Goal: Task Accomplishment & Management: Complete application form

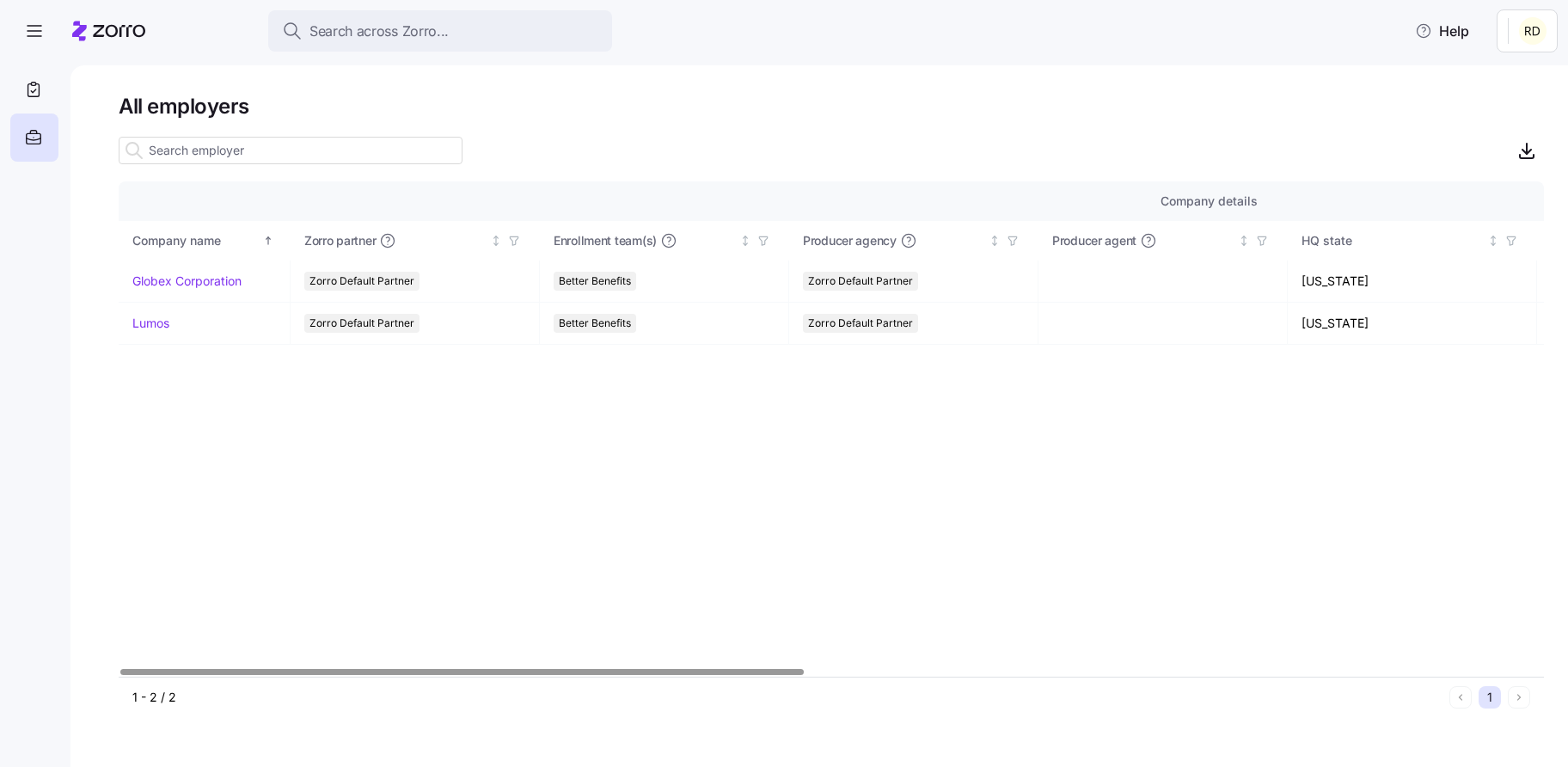
click at [1529, 12] on html "Search across Zorro... Help All employers Company details Benefit status Compan…" at bounding box center [784, 378] width 1568 height 757
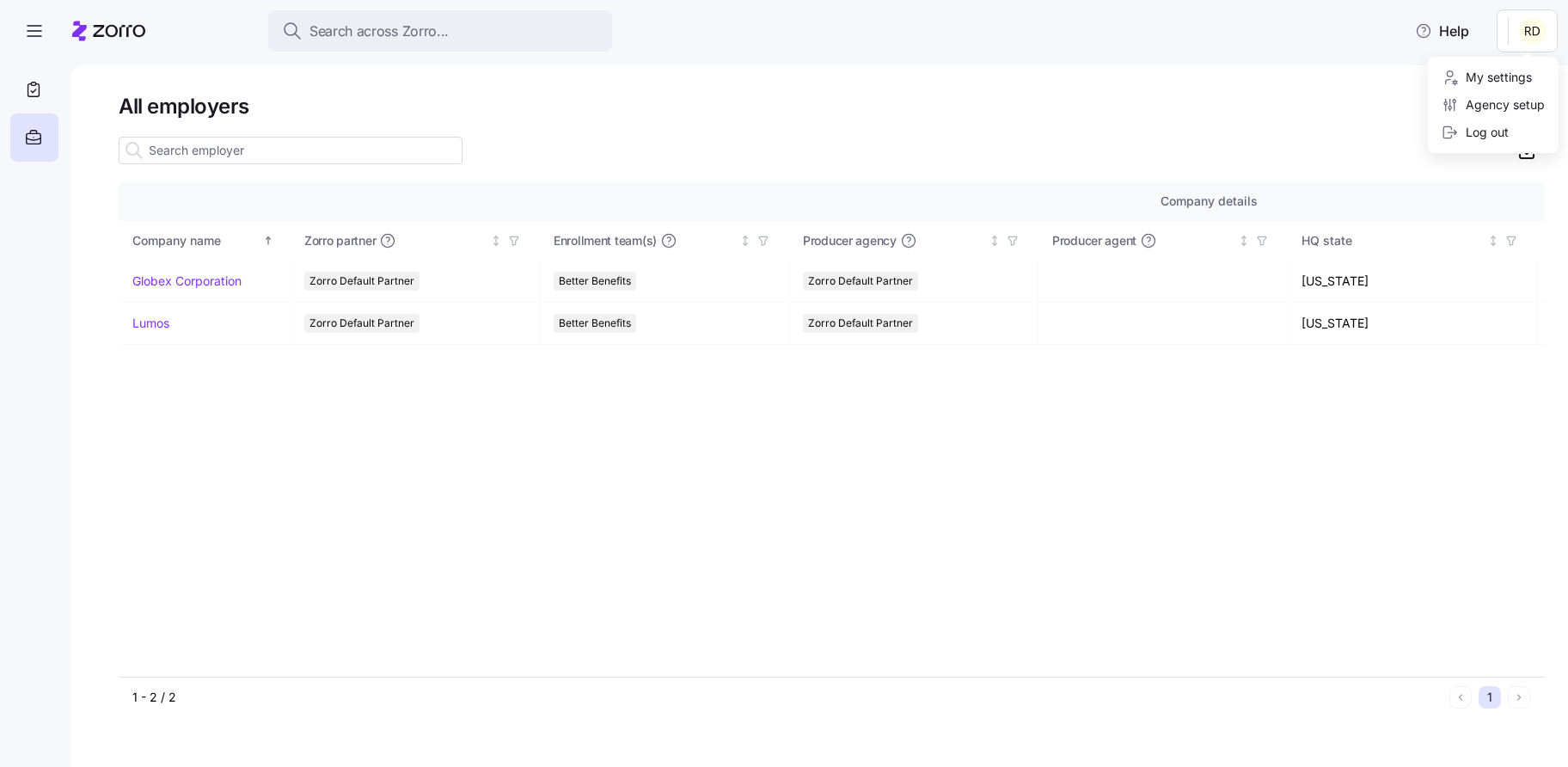
click at [568, 588] on html "Search across Zorro... Help All employers Company details Benefit status Compan…" at bounding box center [784, 378] width 1568 height 757
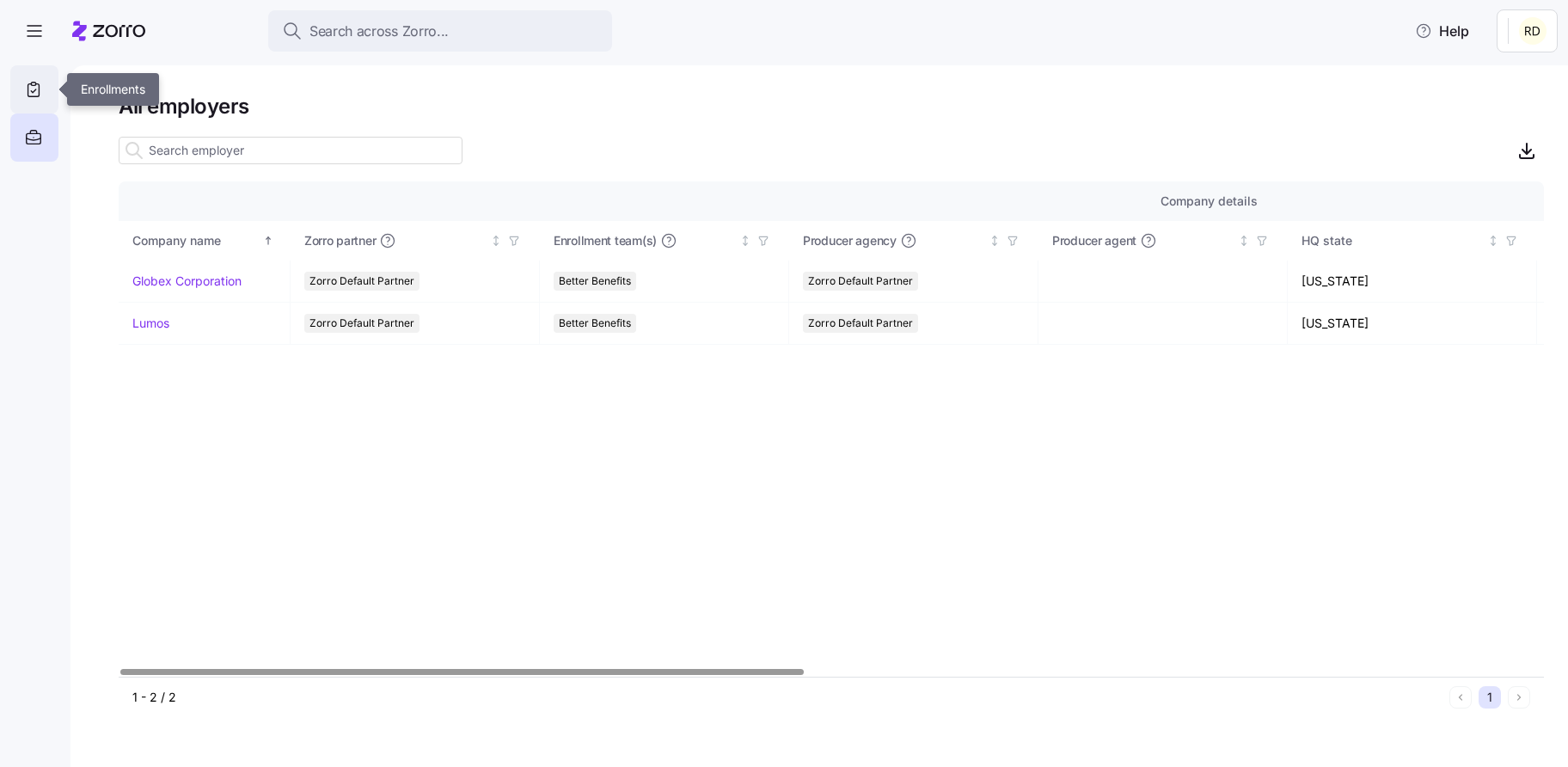
click at [43, 108] on div at bounding box center [34, 90] width 48 height 48
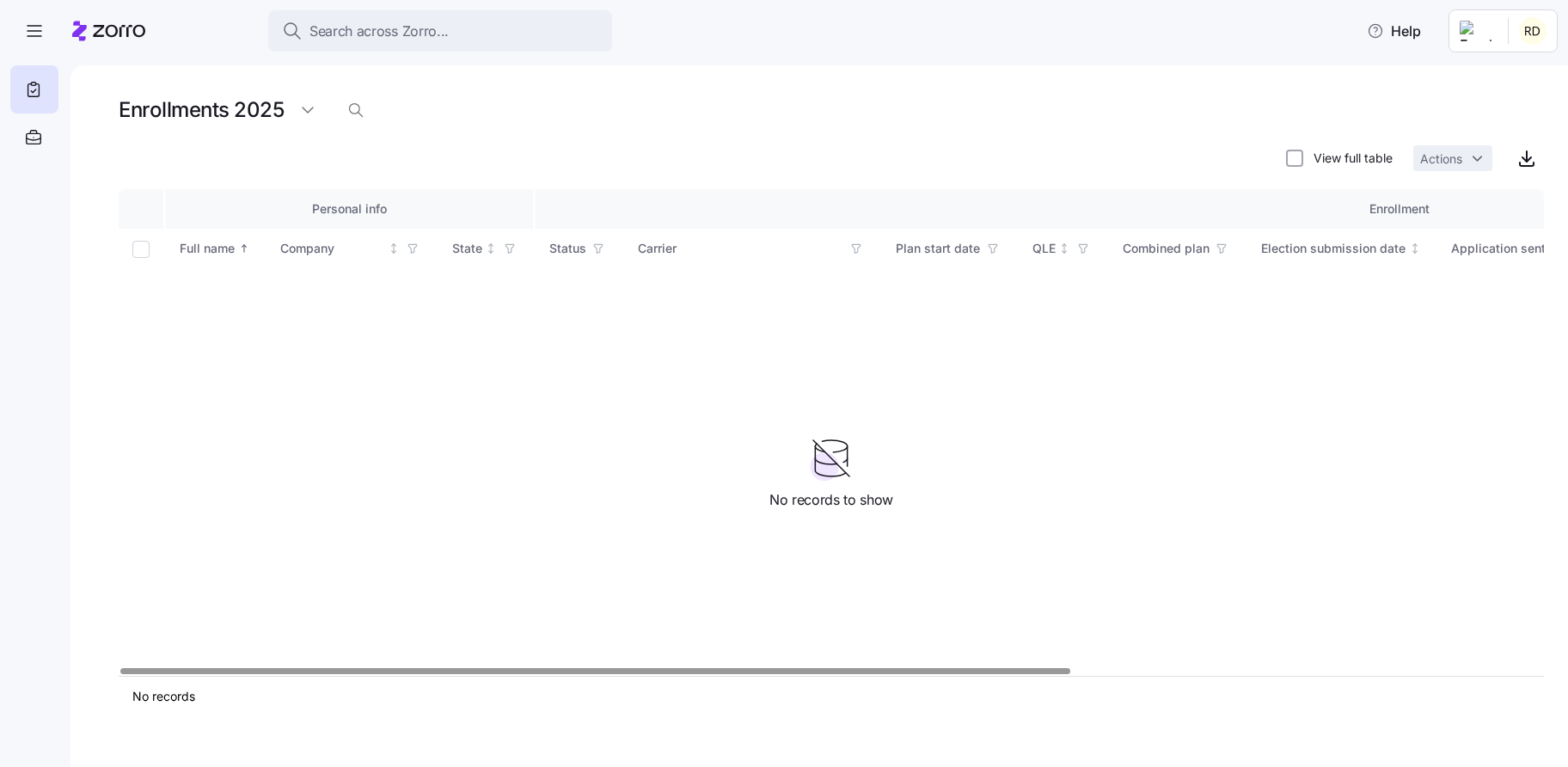
click at [221, 116] on h1 "Enrollments 2025" at bounding box center [201, 109] width 165 height 27
click at [313, 98] on html "Search across Zorro... Help Enrollments 2025 View full table Actions Personal i…" at bounding box center [784, 378] width 1568 height 757
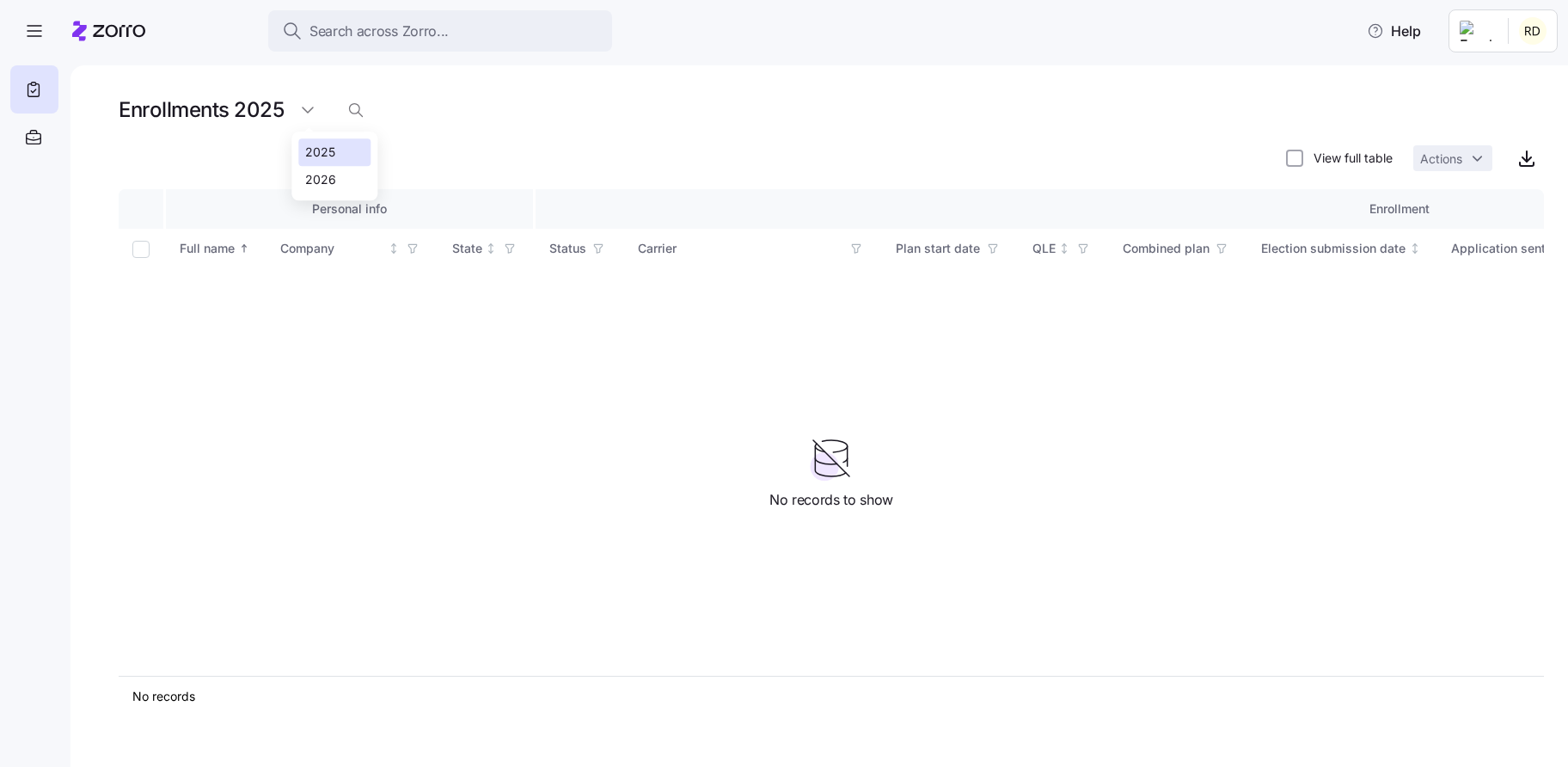
click at [313, 164] on div "2025" at bounding box center [335, 152] width 72 height 28
click at [309, 126] on html "Search across Zorro... Help Enrollments 2025 View full table Actions Personal i…" at bounding box center [784, 378] width 1568 height 757
click at [329, 214] on html "Search across Zorro... Help Enrollments 2025 View full table Actions Personal i…" at bounding box center [784, 378] width 1568 height 757
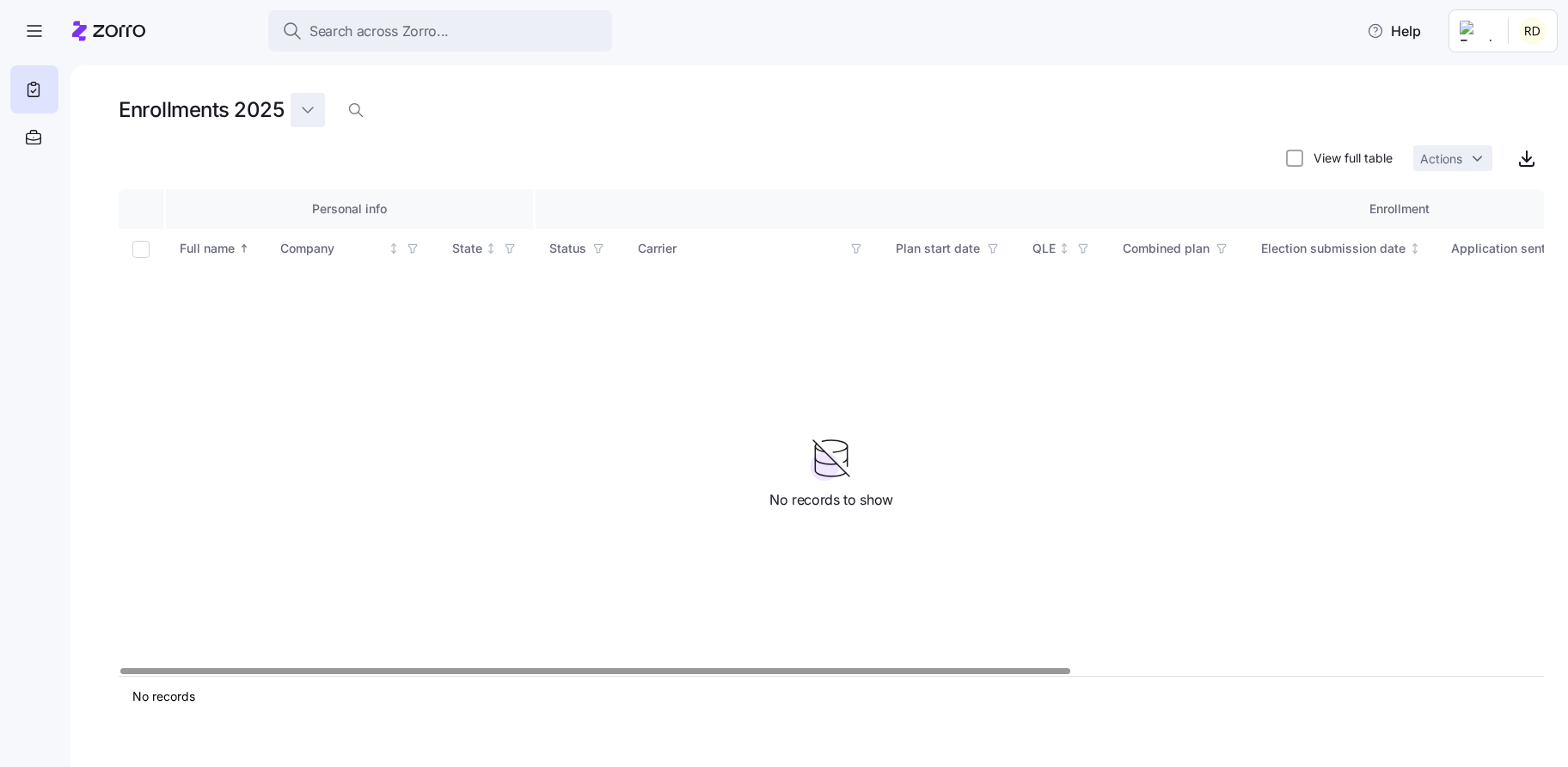
click at [306, 126] on html "Search across Zorro... Help Enrollments 2025 View full table Actions Personal i…" at bounding box center [784, 378] width 1568 height 757
click at [328, 196] on div "2025 2026" at bounding box center [335, 166] width 86 height 69
click at [328, 189] on div "2026" at bounding box center [321, 180] width 31 height 19
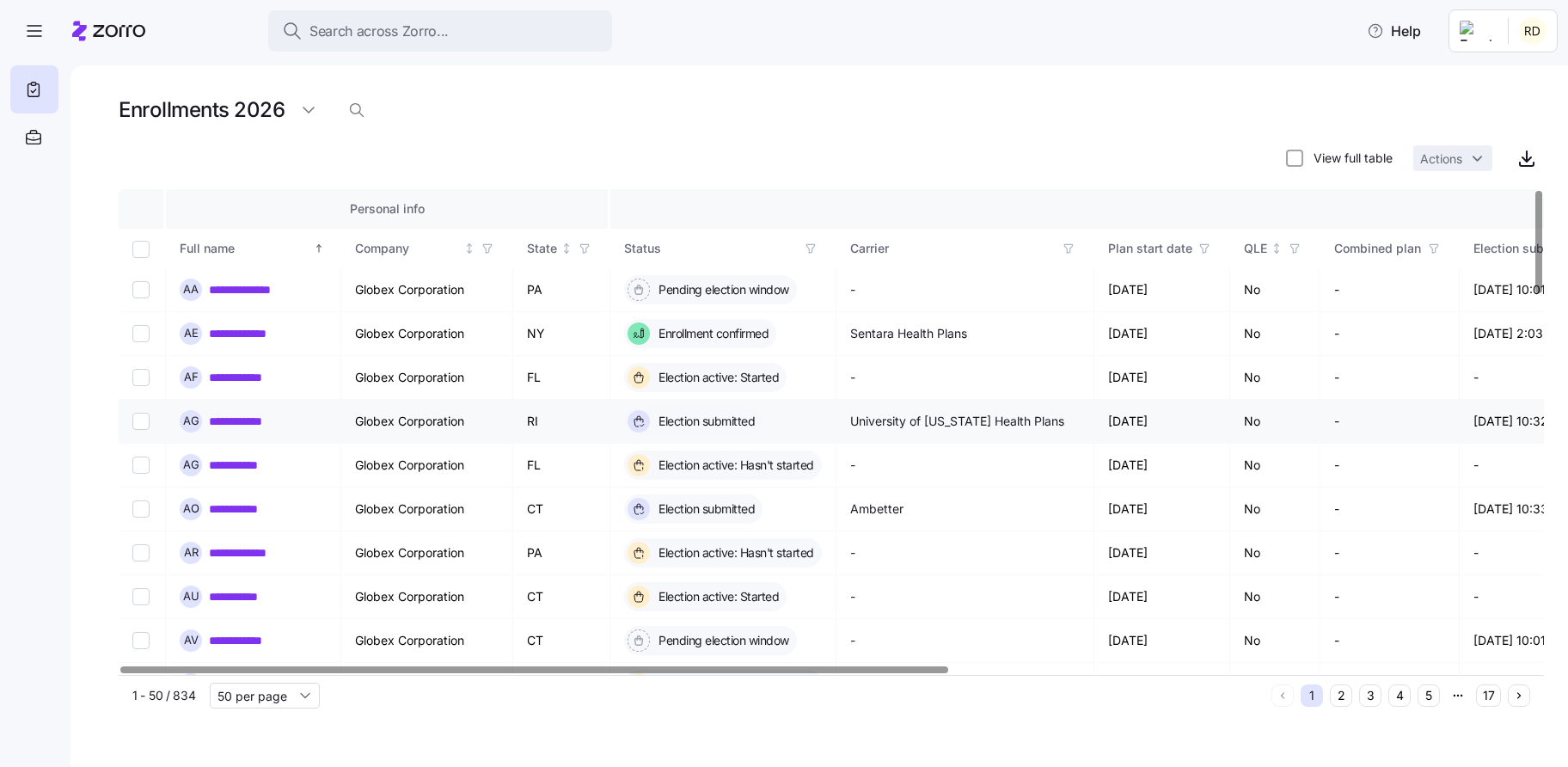
click at [248, 416] on link "**********" at bounding box center [246, 422] width 74 height 17
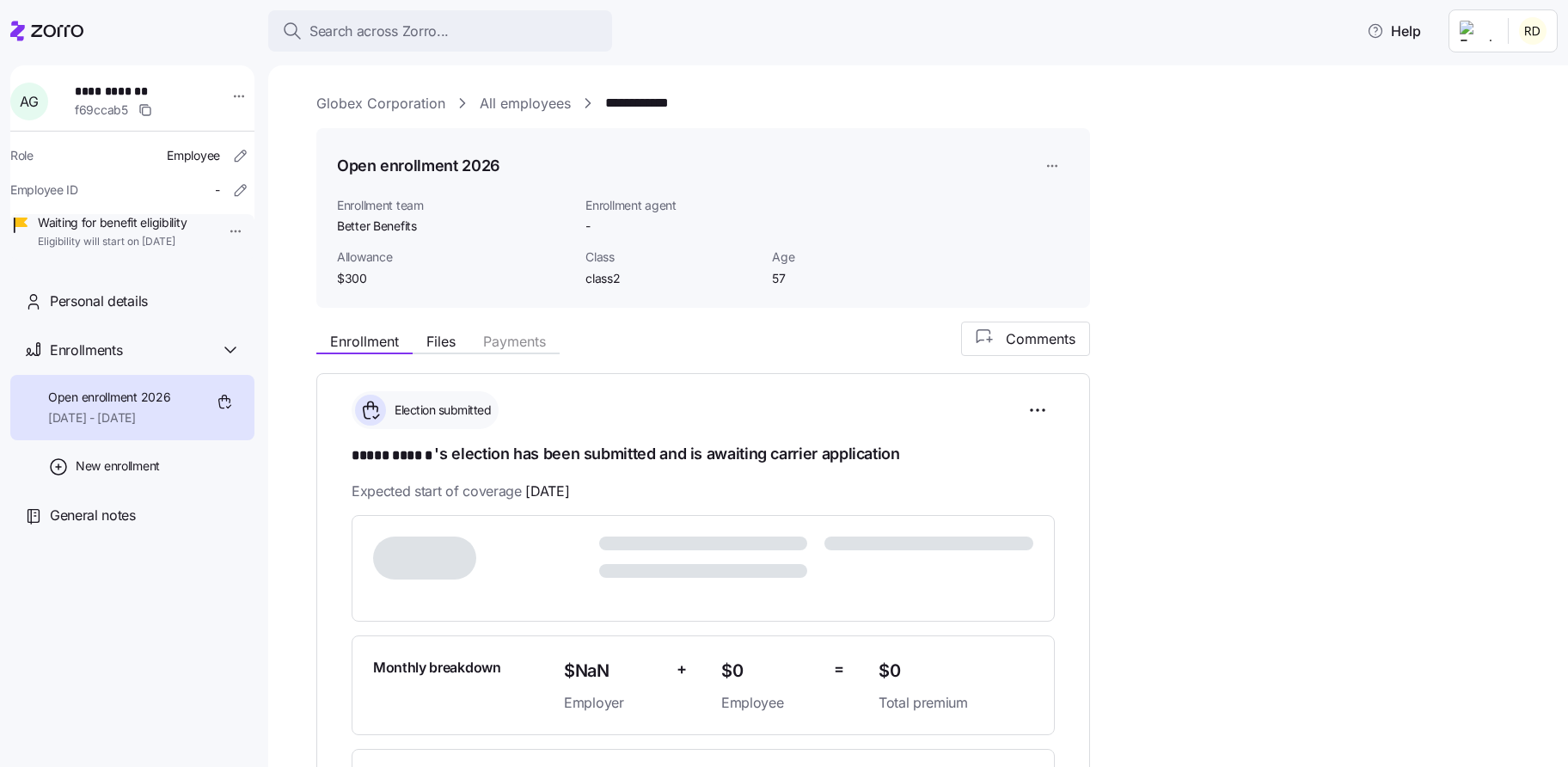
scroll to position [376, 0]
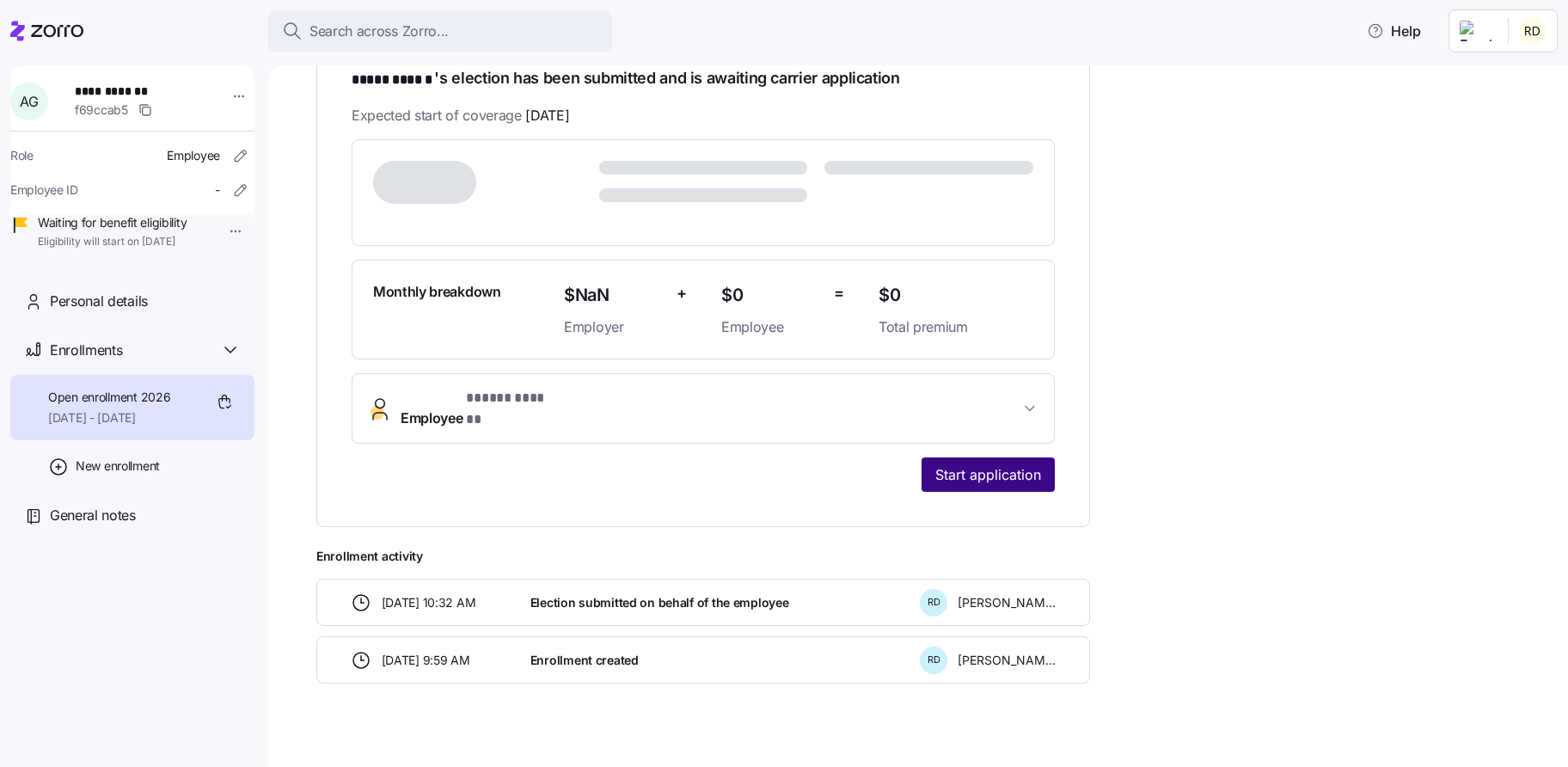
click at [1002, 465] on span "Start application" at bounding box center [988, 475] width 106 height 21
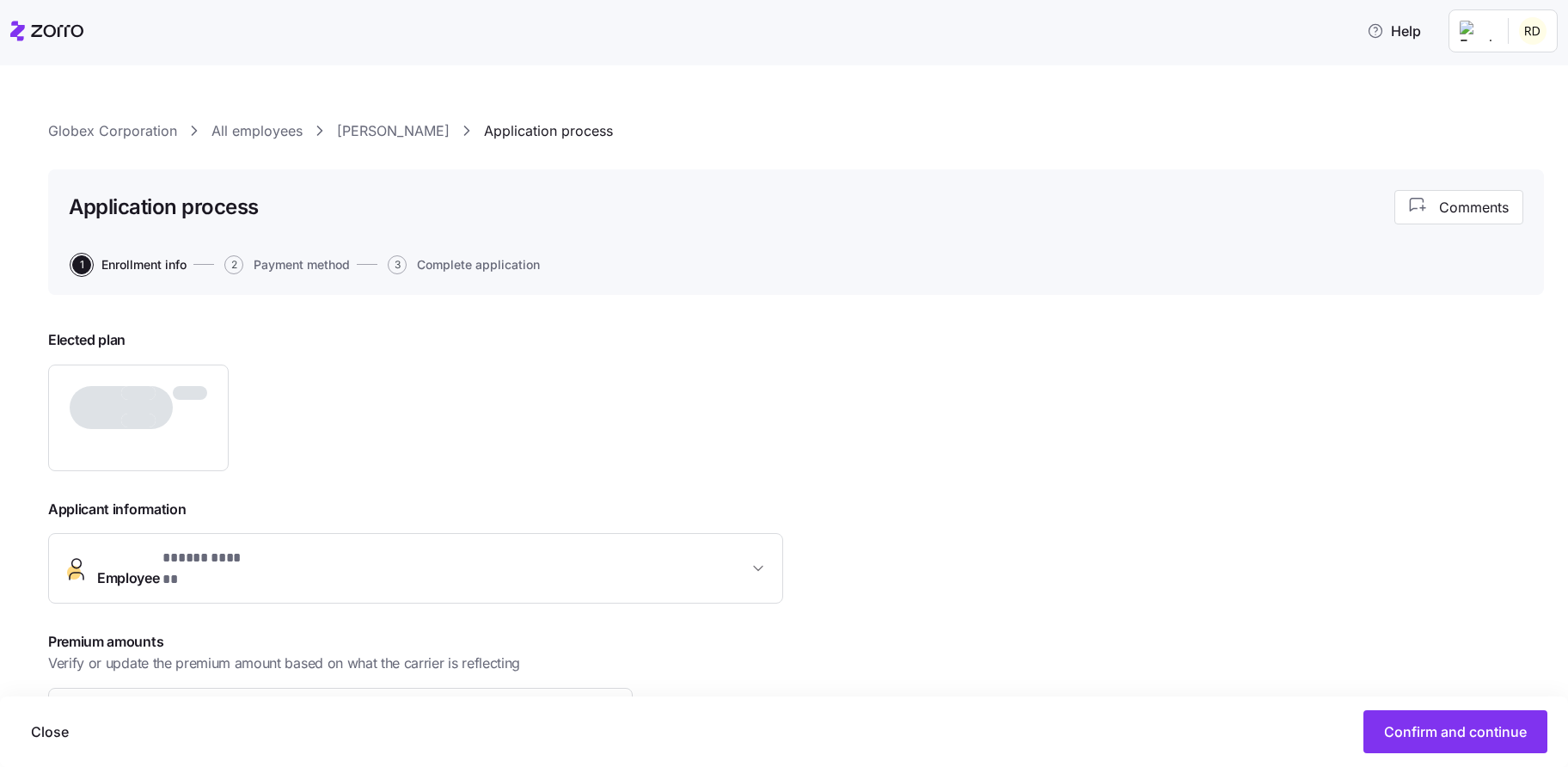
scroll to position [226, 0]
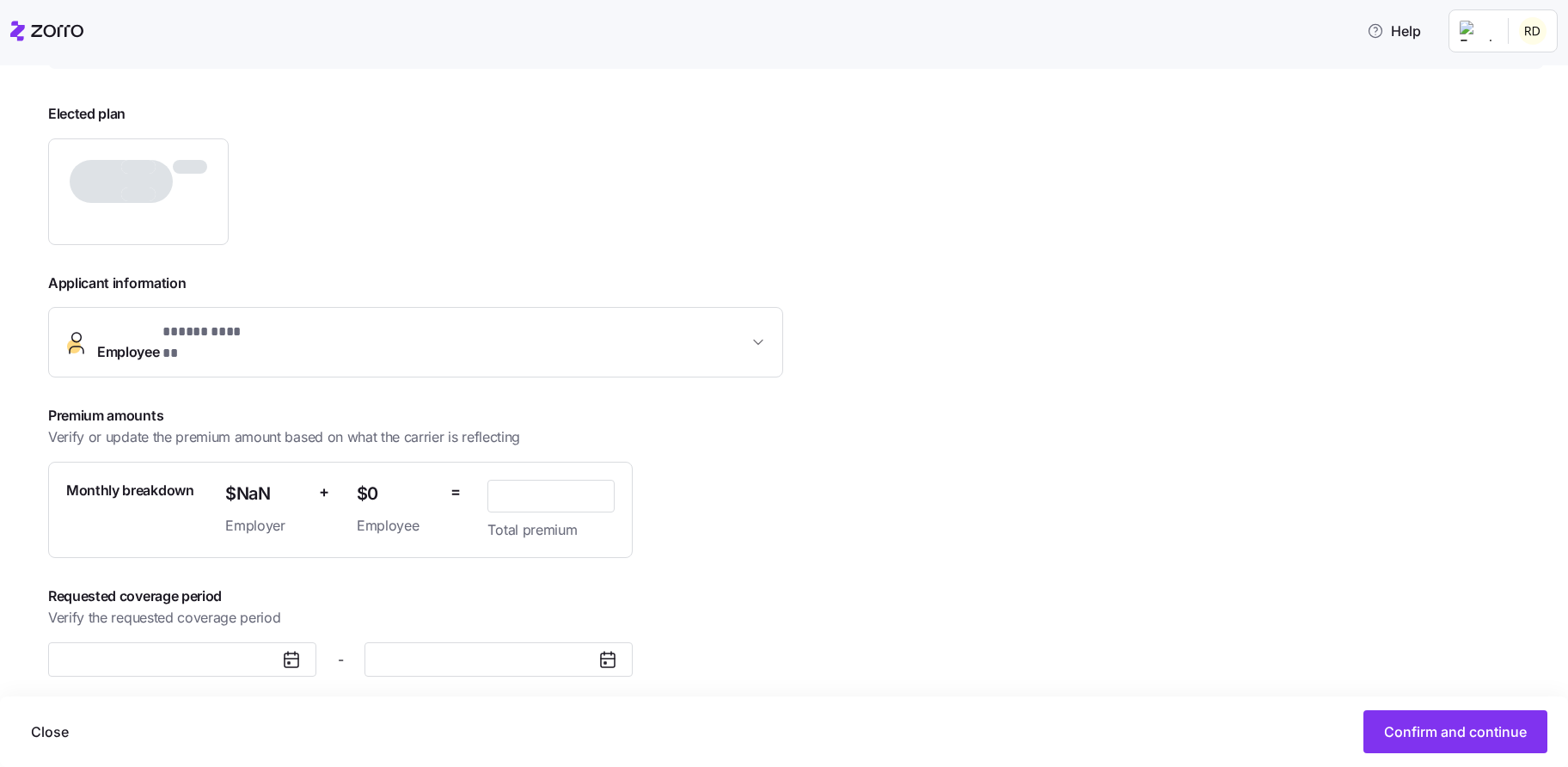
type input "$880.75"
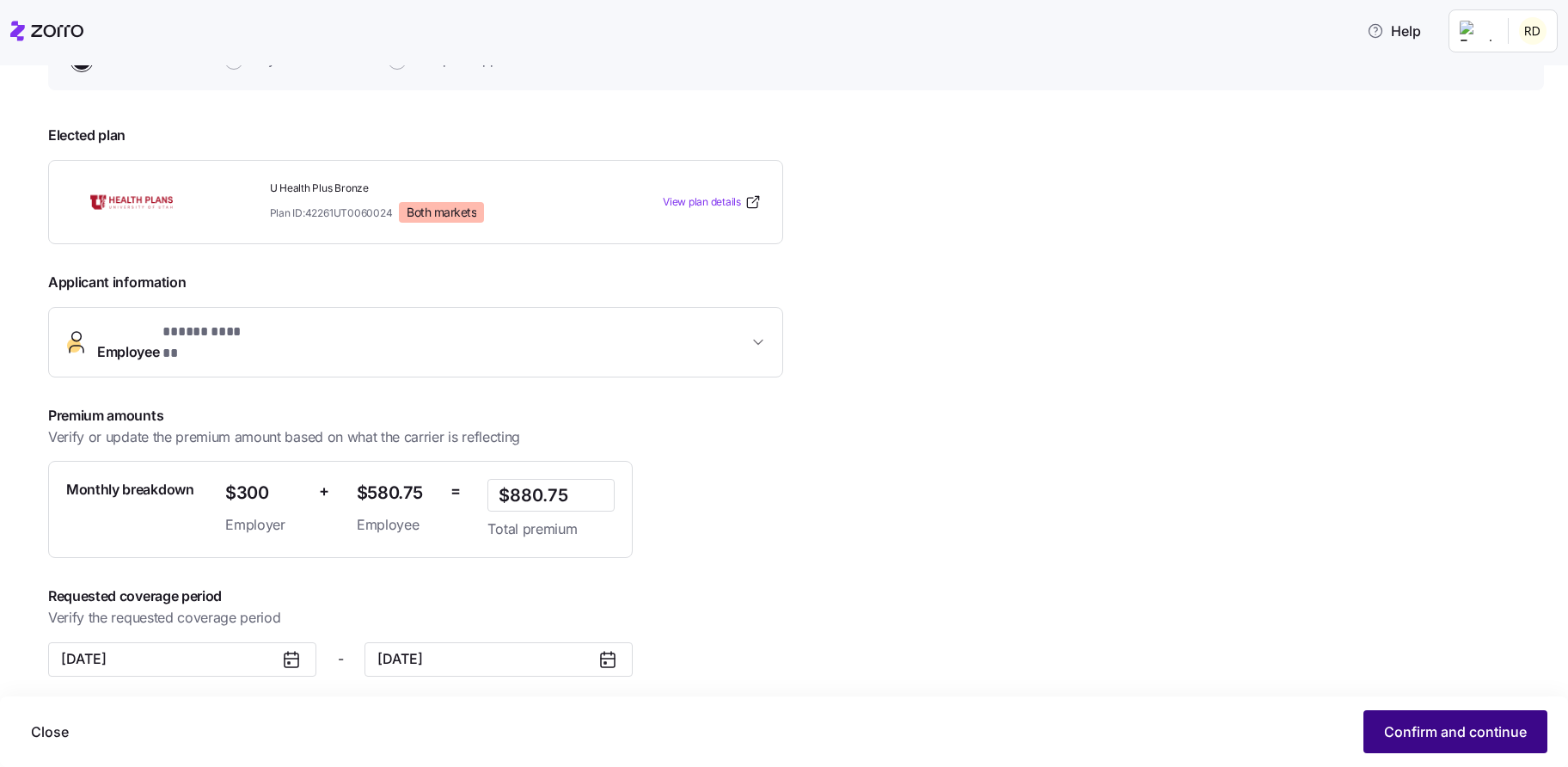
click at [1424, 739] on span "Confirm and continue" at bounding box center [1456, 732] width 143 height 21
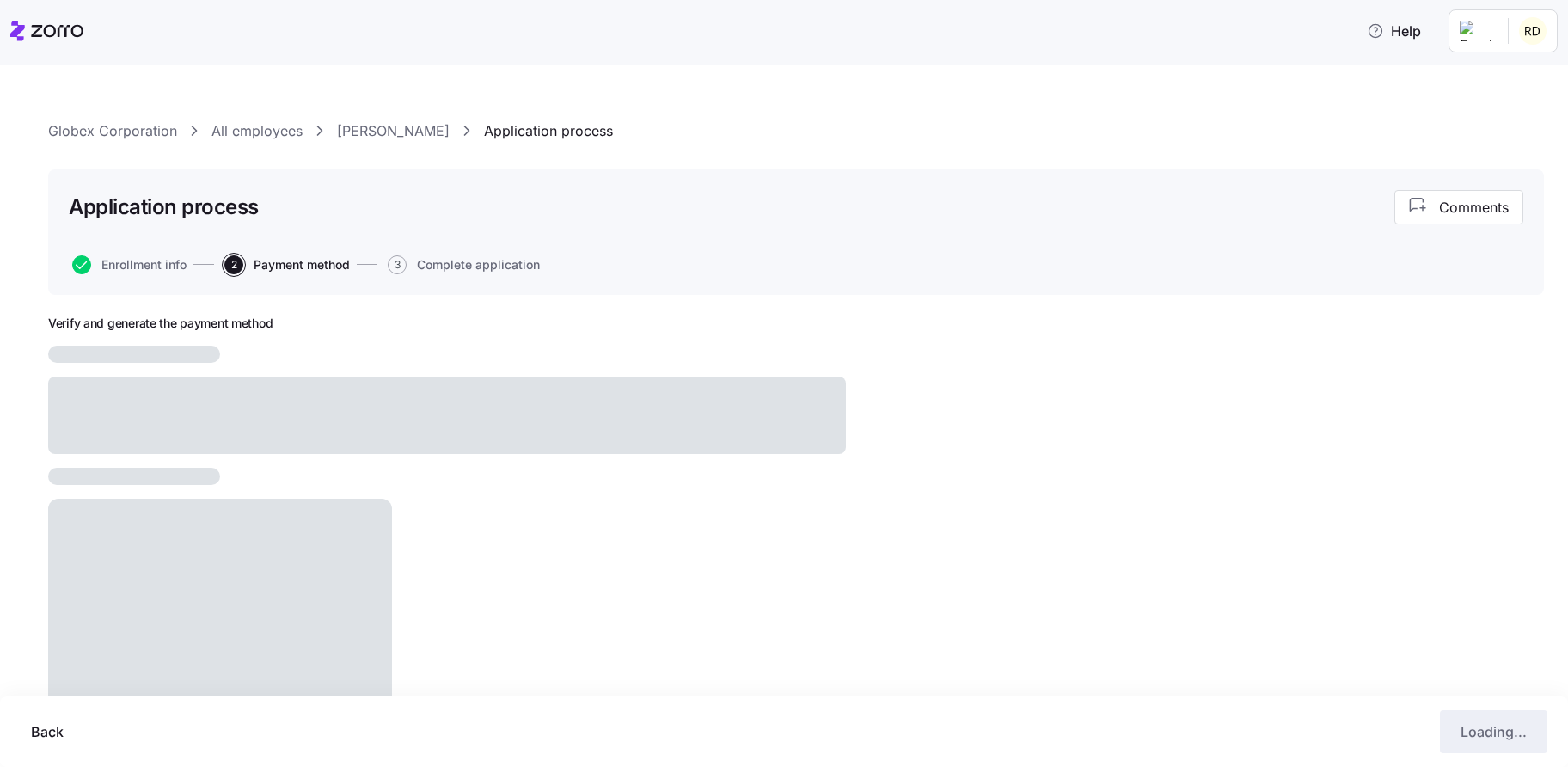
scroll to position [76, 0]
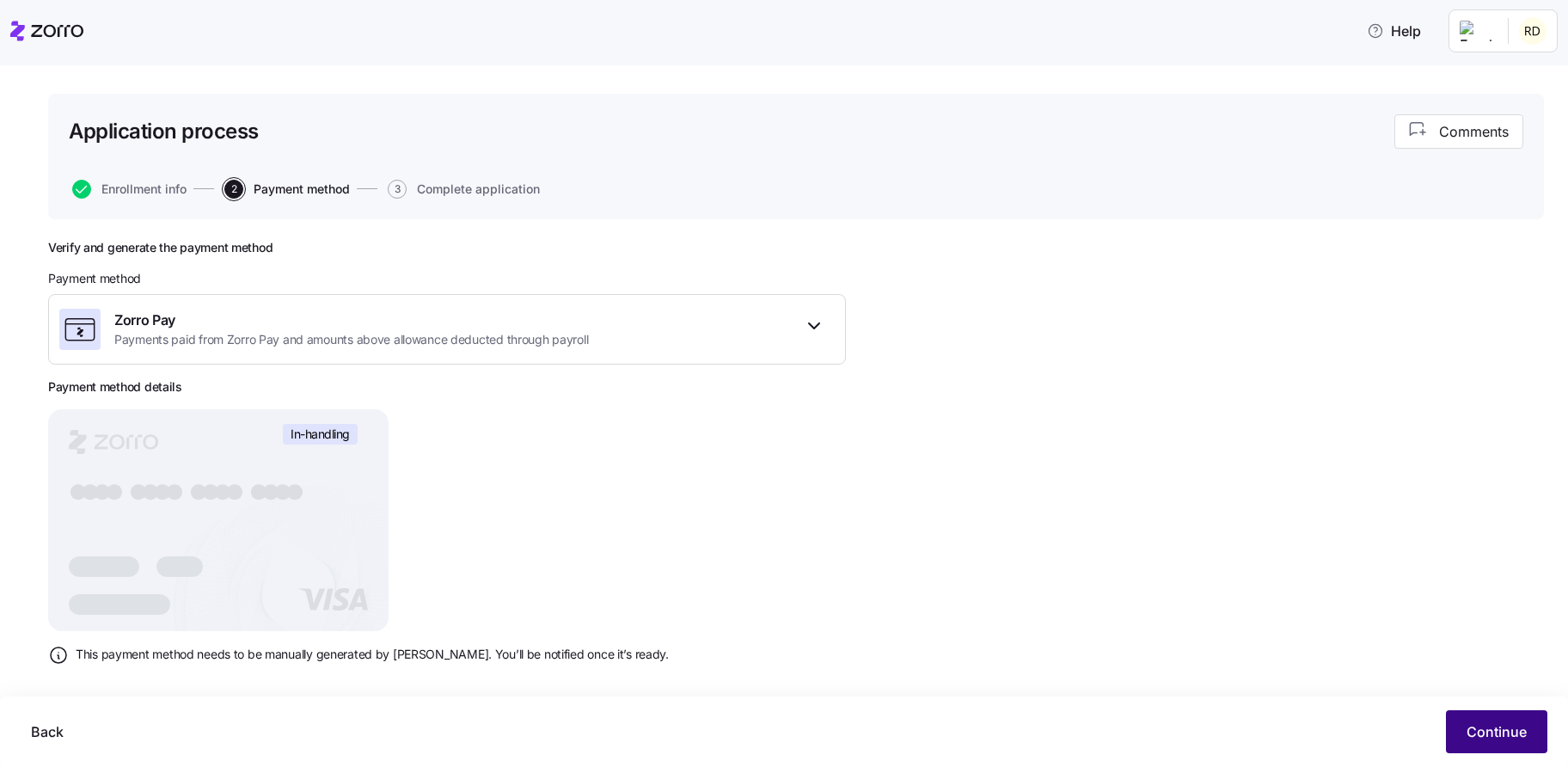
click at [1503, 718] on button "Continue" at bounding box center [1497, 732] width 102 height 43
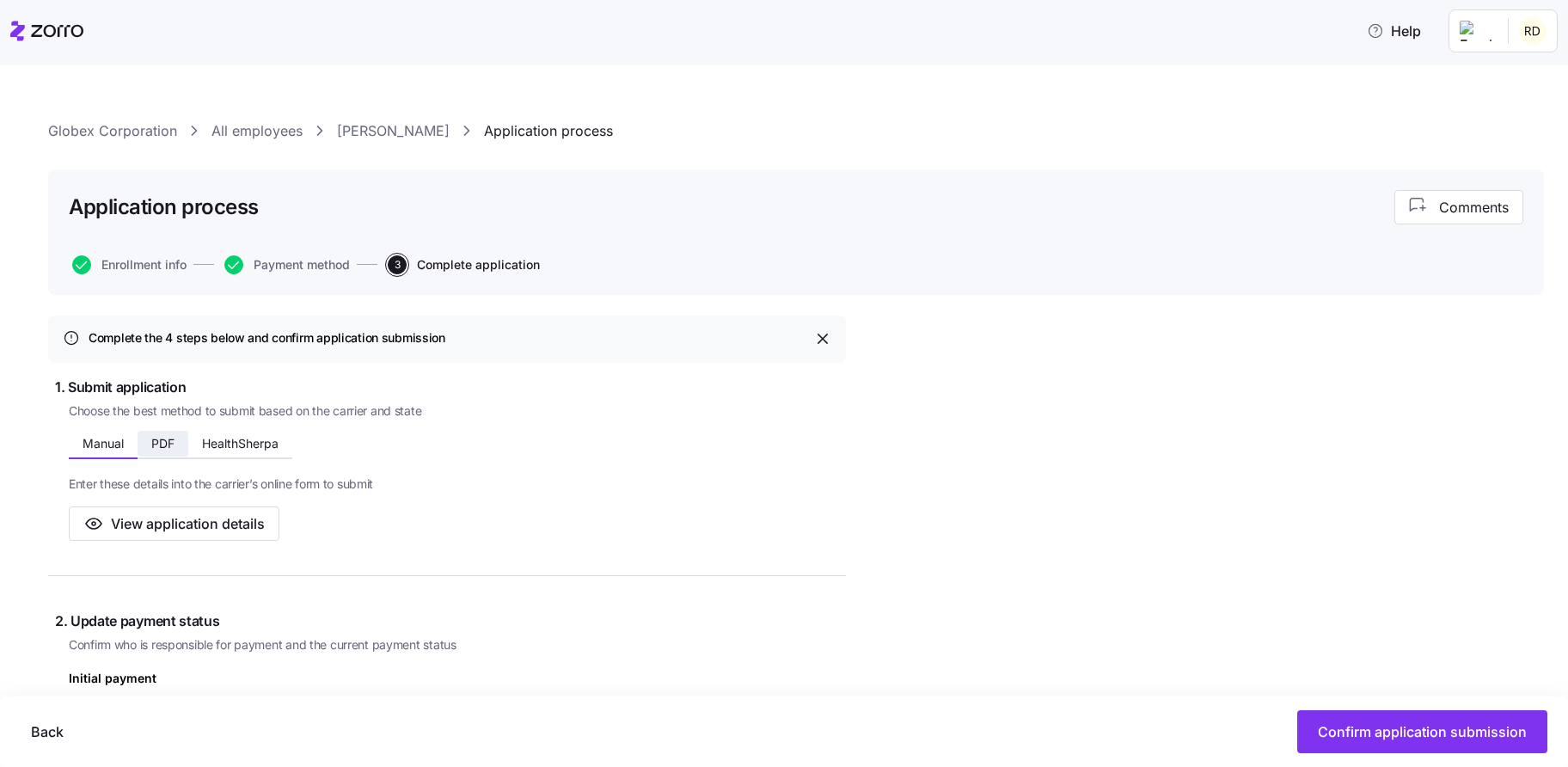
click at [159, 441] on span "PDF" at bounding box center [163, 444] width 23 height 12
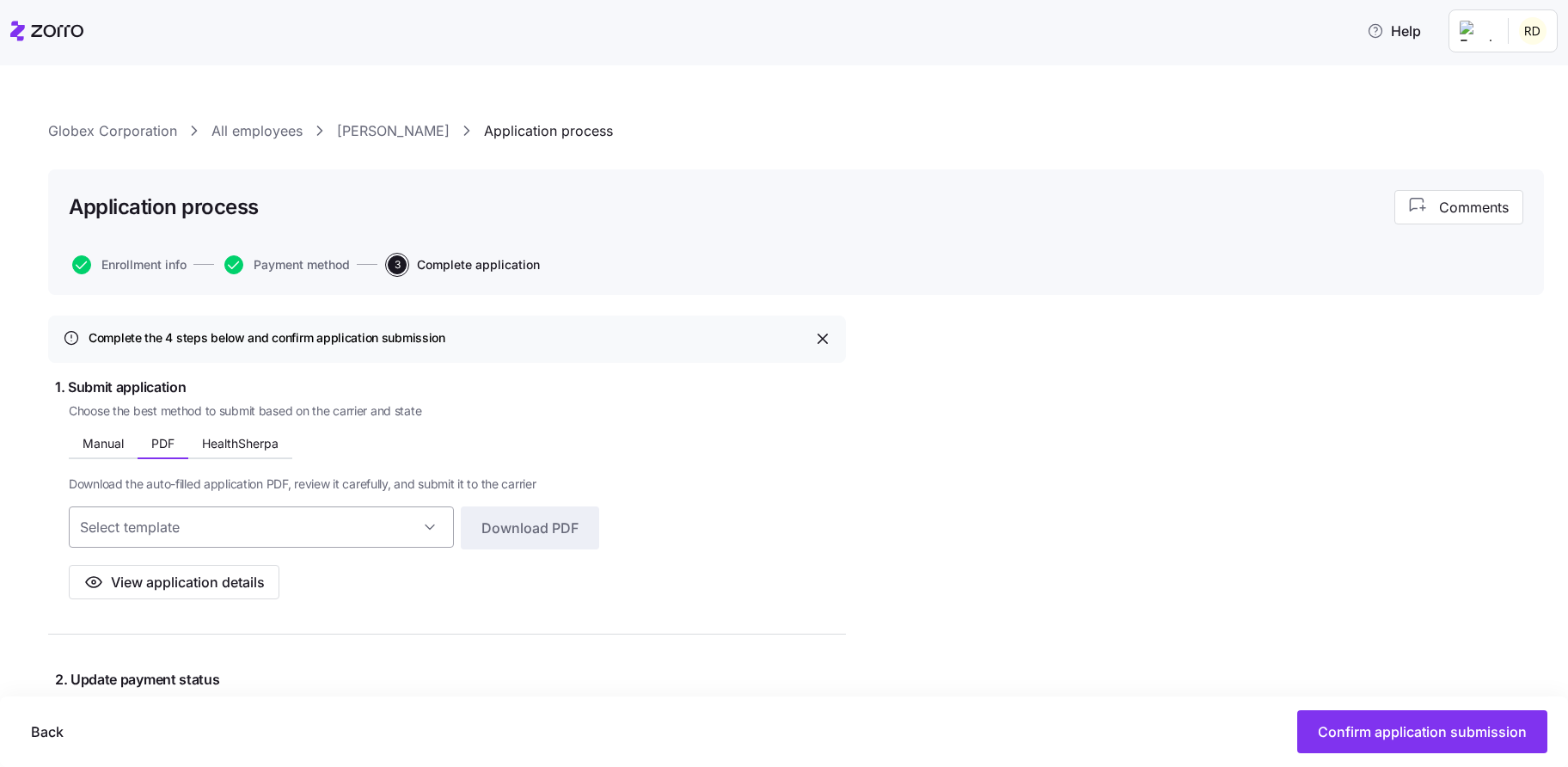
click at [196, 519] on input at bounding box center [262, 528] width 386 height 41
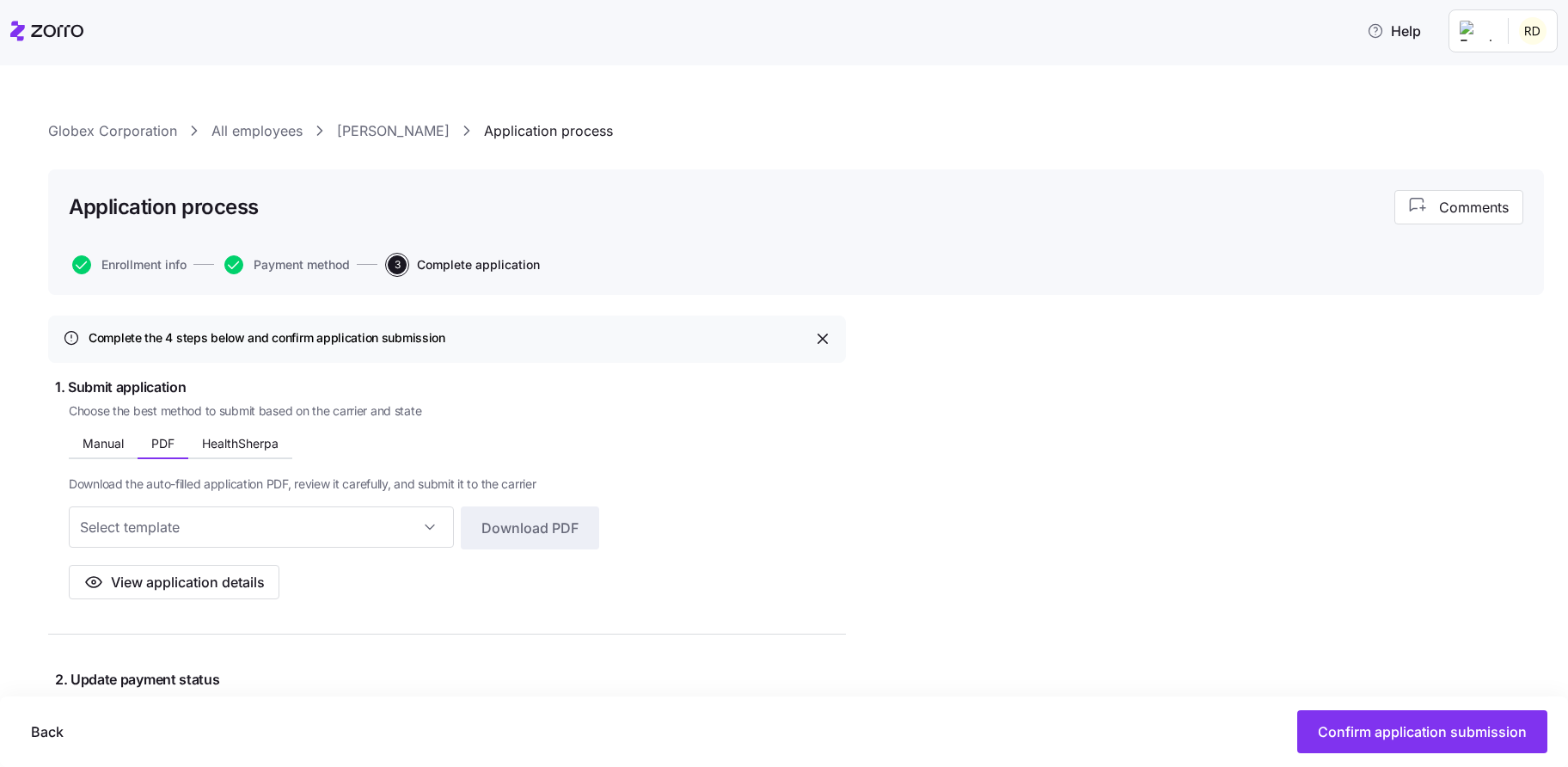
click at [130, 427] on div "Choose the best method to submit based on the carrier and state Manual PDF Heal…" at bounding box center [457, 502] width 777 height 198
click at [124, 451] on button "Manual" at bounding box center [103, 444] width 69 height 26
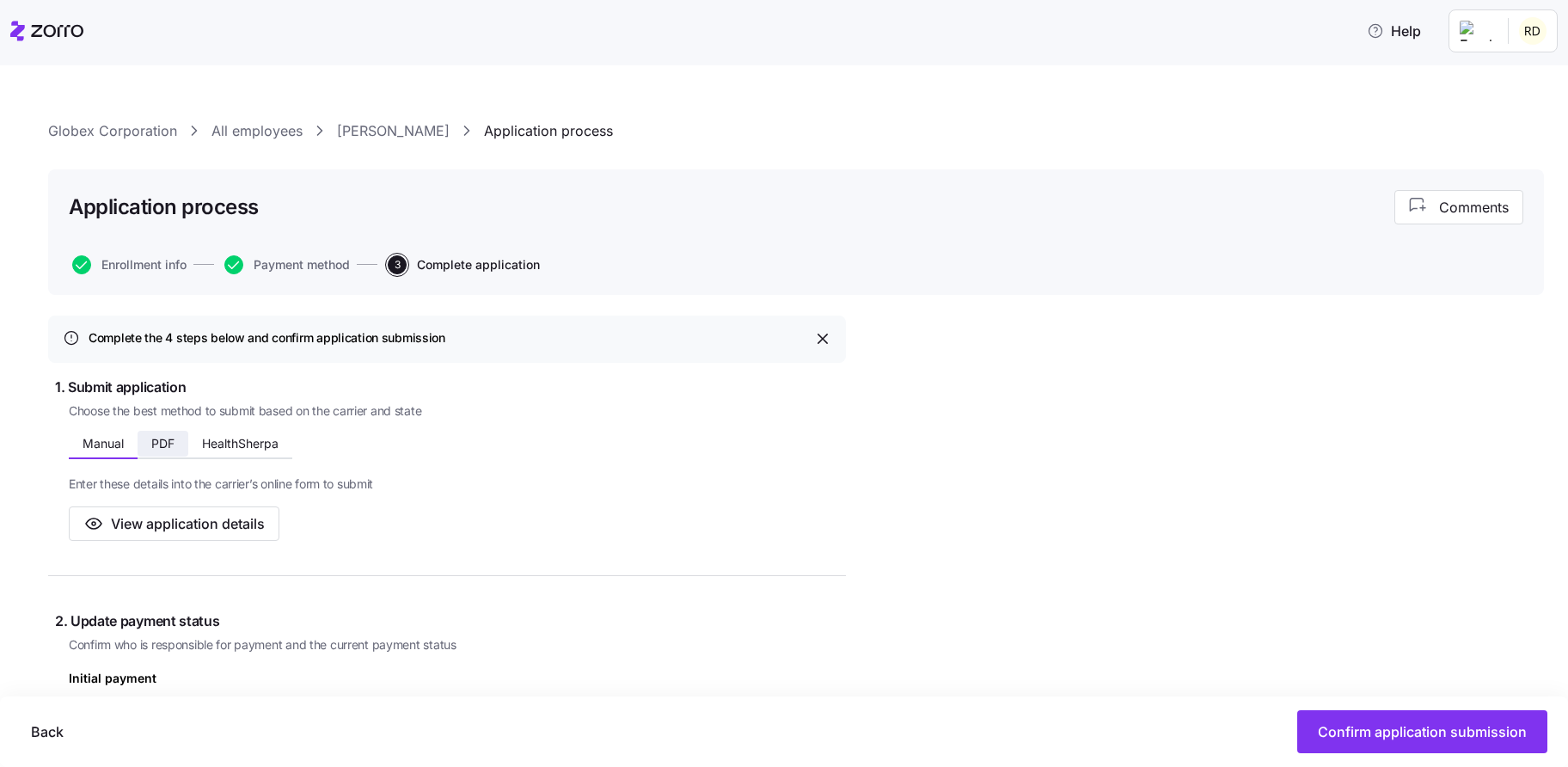
click at [180, 454] on button "PDF" at bounding box center [163, 444] width 51 height 26
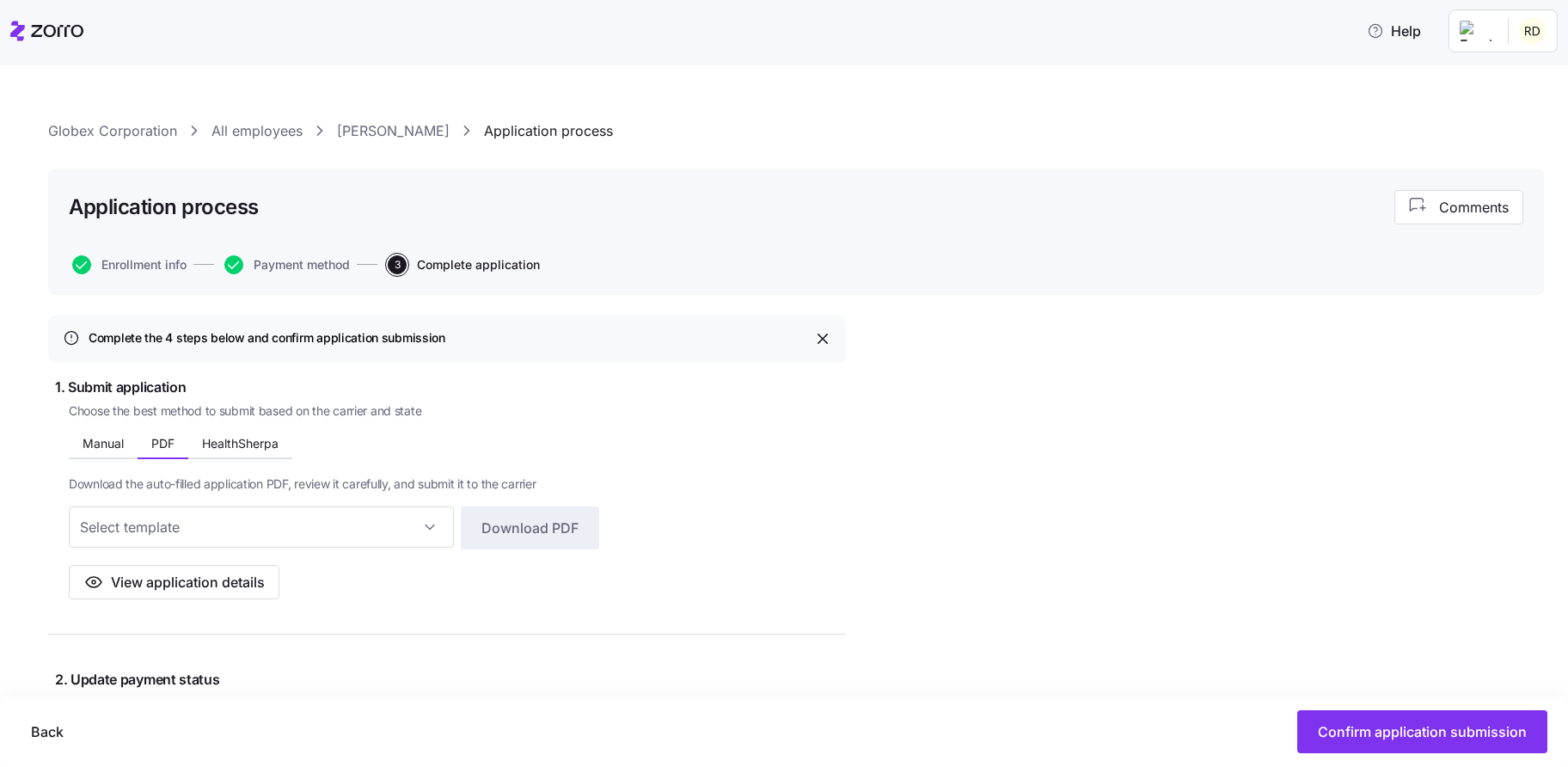
click at [428, 547] on div "Download PDF" at bounding box center [334, 531] width 530 height 48
click at [428, 533] on input at bounding box center [262, 528] width 386 height 41
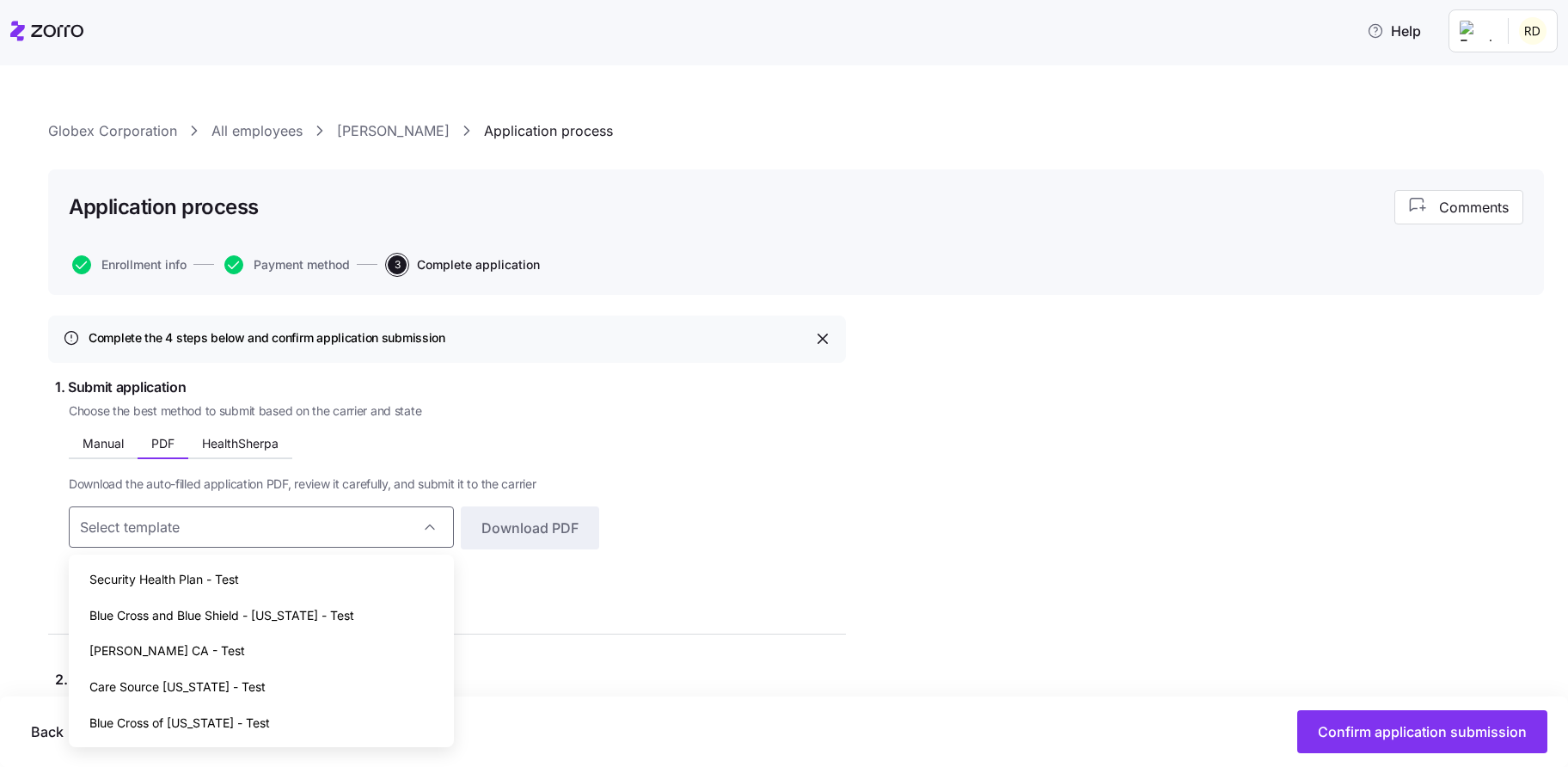
click at [357, 616] on div "Blue Cross and Blue Shield - [US_STATE] - Test" at bounding box center [262, 615] width 372 height 36
type input "Blue Cross and Blue Shield - [US_STATE] - Test"
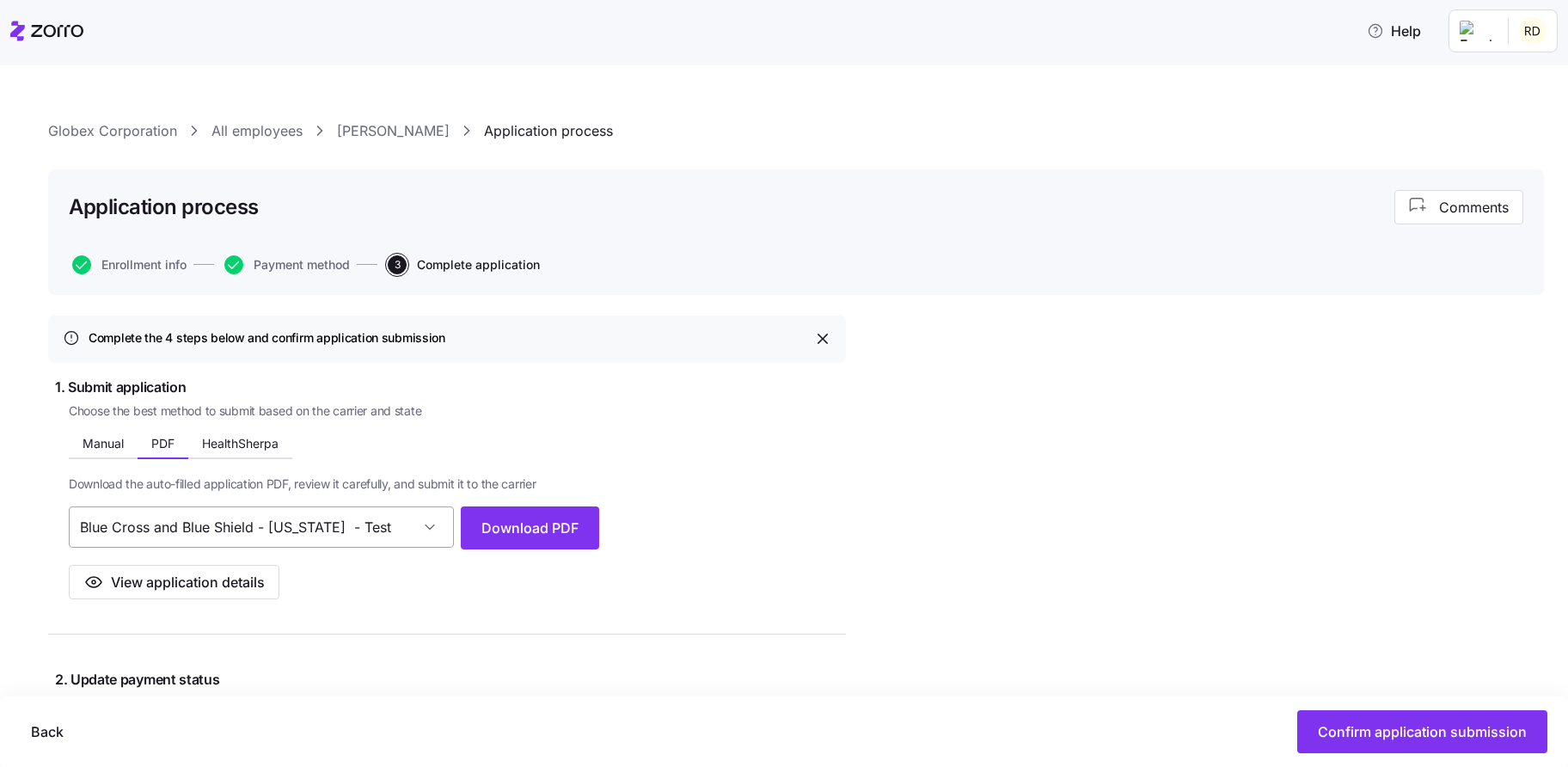
click at [393, 525] on input "Blue Cross and Blue Shield - [US_STATE] - Test" at bounding box center [262, 528] width 386 height 41
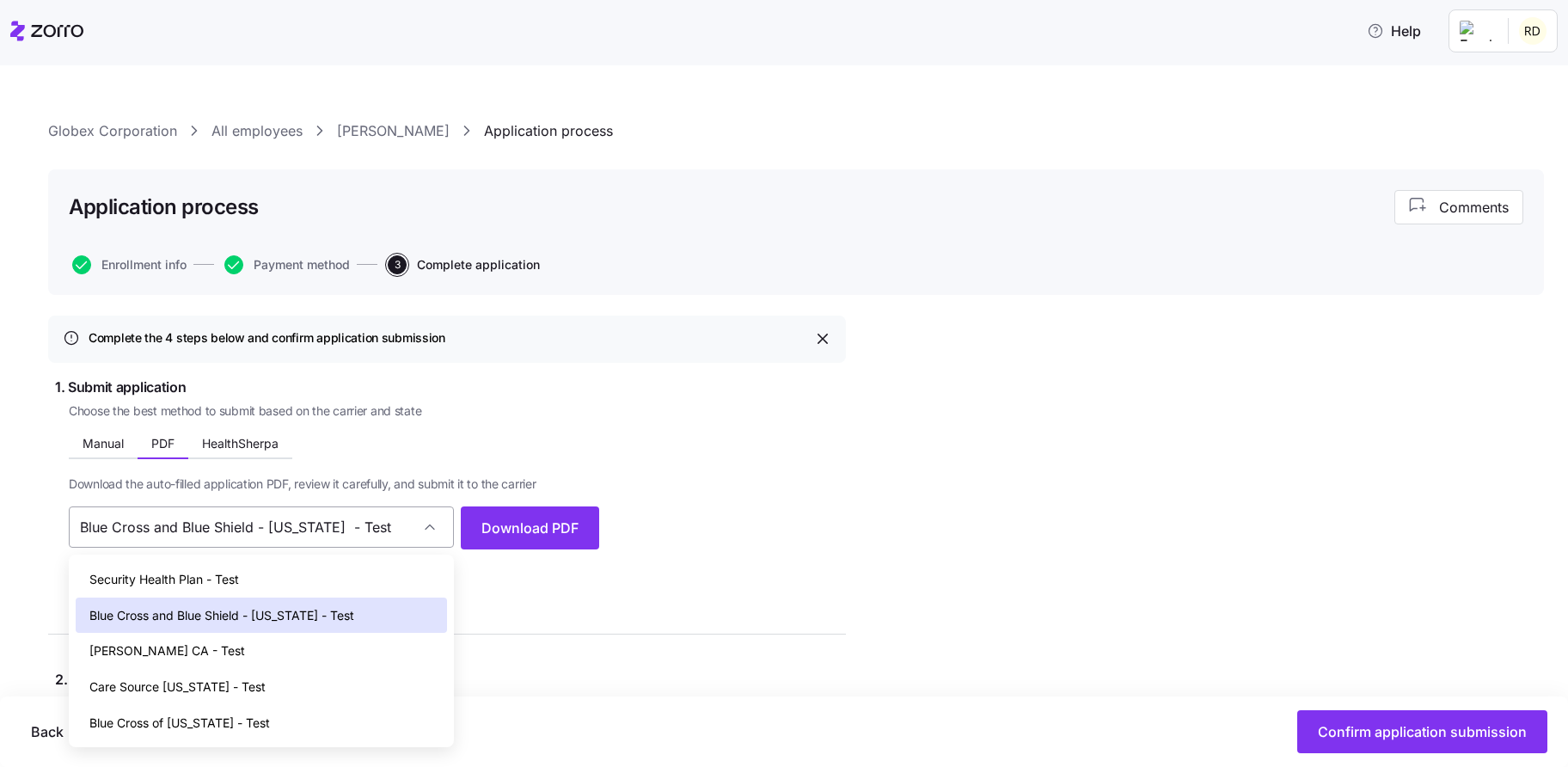
click at [394, 523] on input "Blue Cross and Blue Shield - [US_STATE] - Test" at bounding box center [262, 528] width 386 height 41
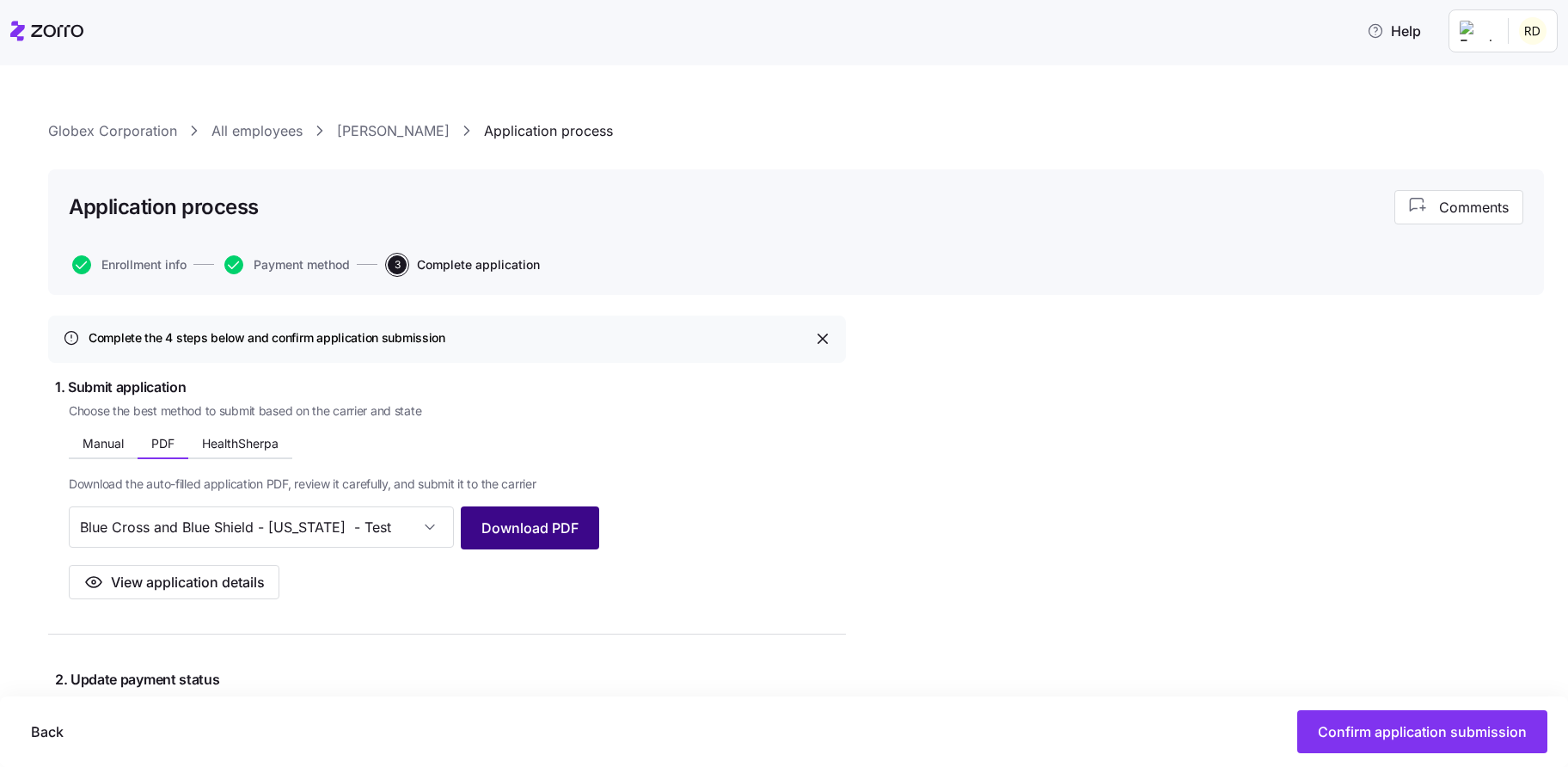
click at [544, 534] on span "Download PDF" at bounding box center [530, 528] width 97 height 21
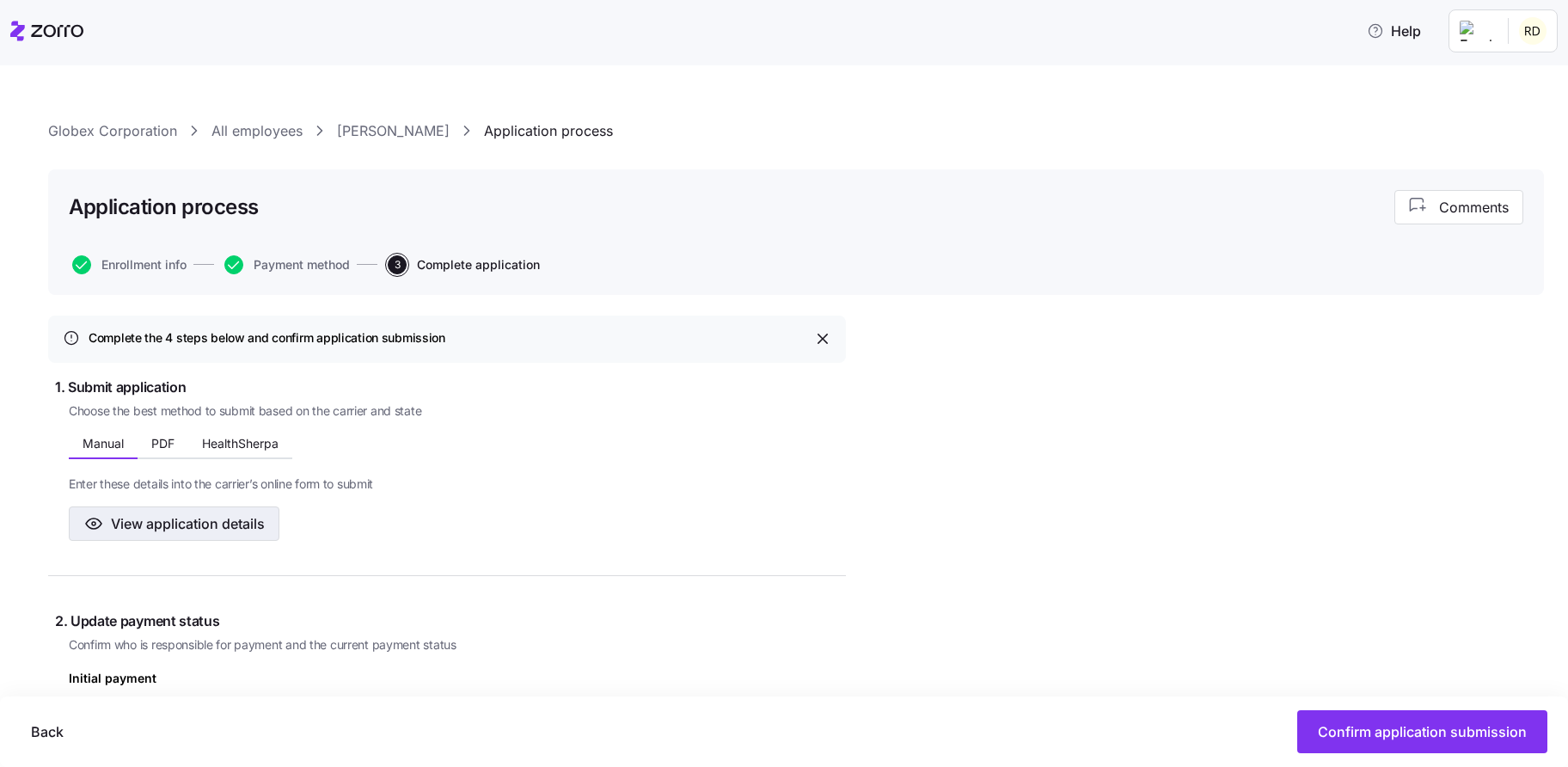
click at [179, 522] on span "View application details" at bounding box center [188, 524] width 154 height 21
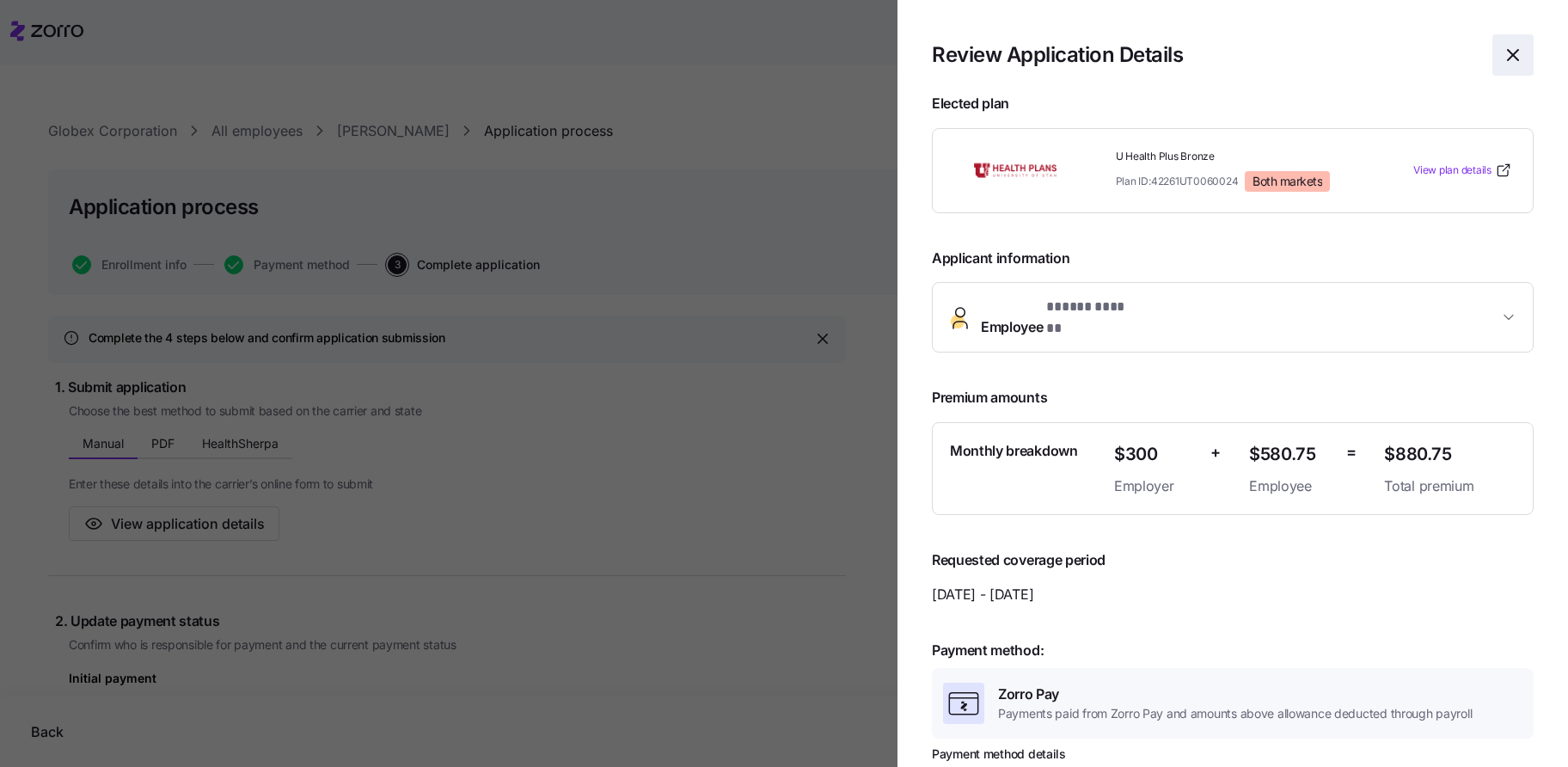
click at [1517, 55] on icon "button" at bounding box center [1514, 55] width 21 height 21
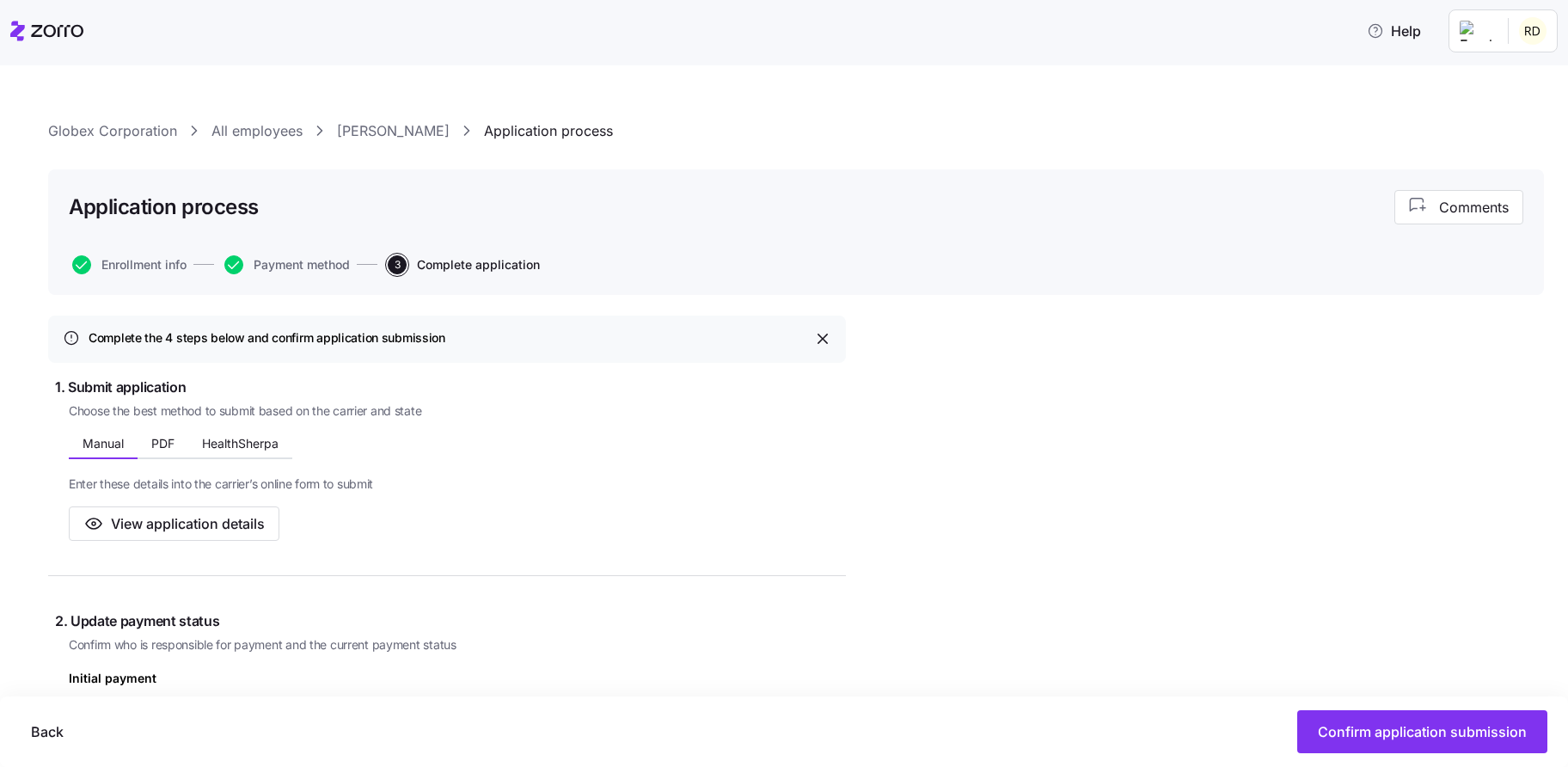
click at [168, 430] on div "Choose the best method to submit based on the carrier and state Manual PDF Heal…" at bounding box center [457, 473] width 777 height 139
click at [166, 438] on span "PDF" at bounding box center [163, 444] width 23 height 12
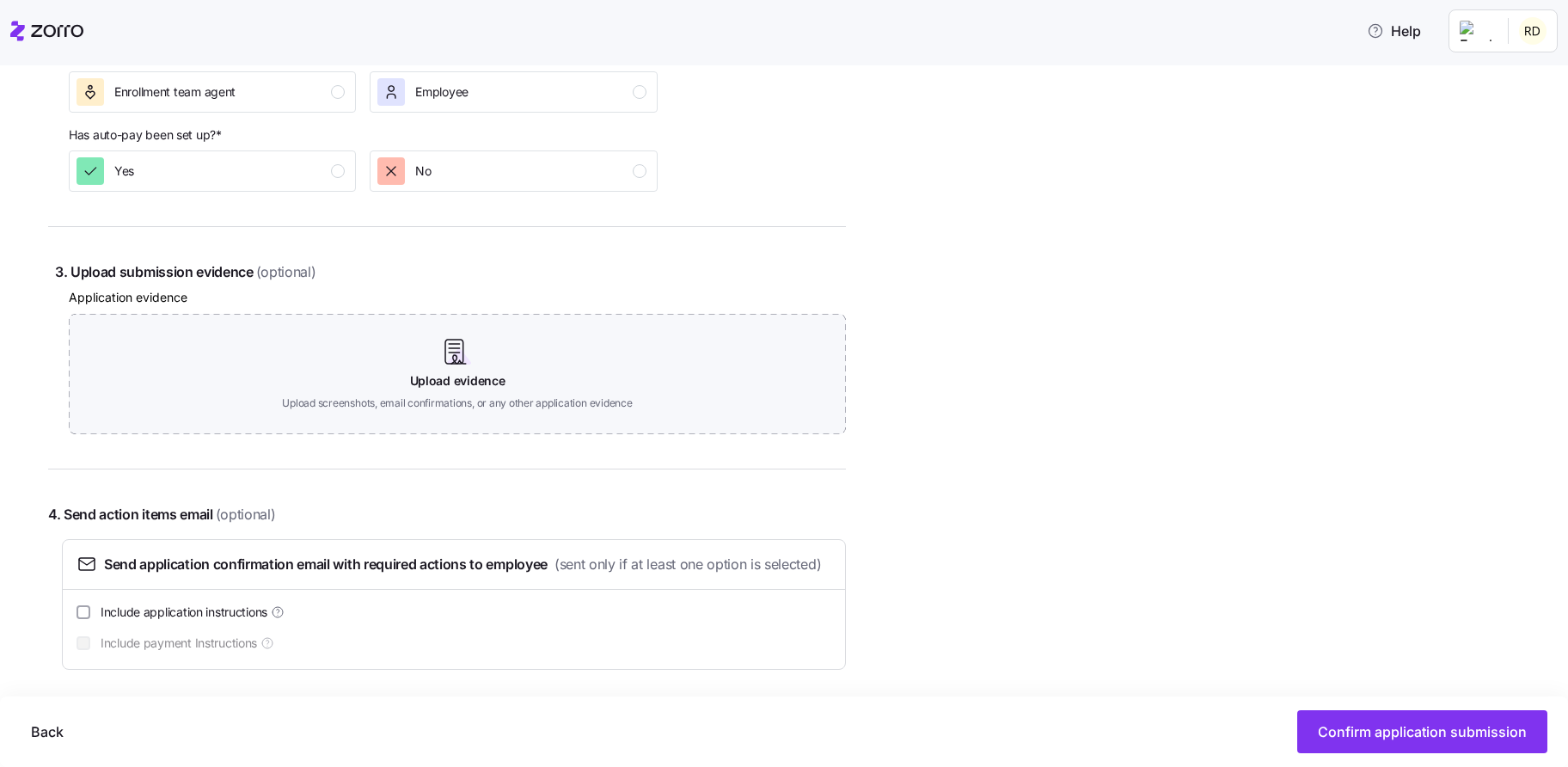
scroll to position [936, 0]
